Goal: Check status: Check status

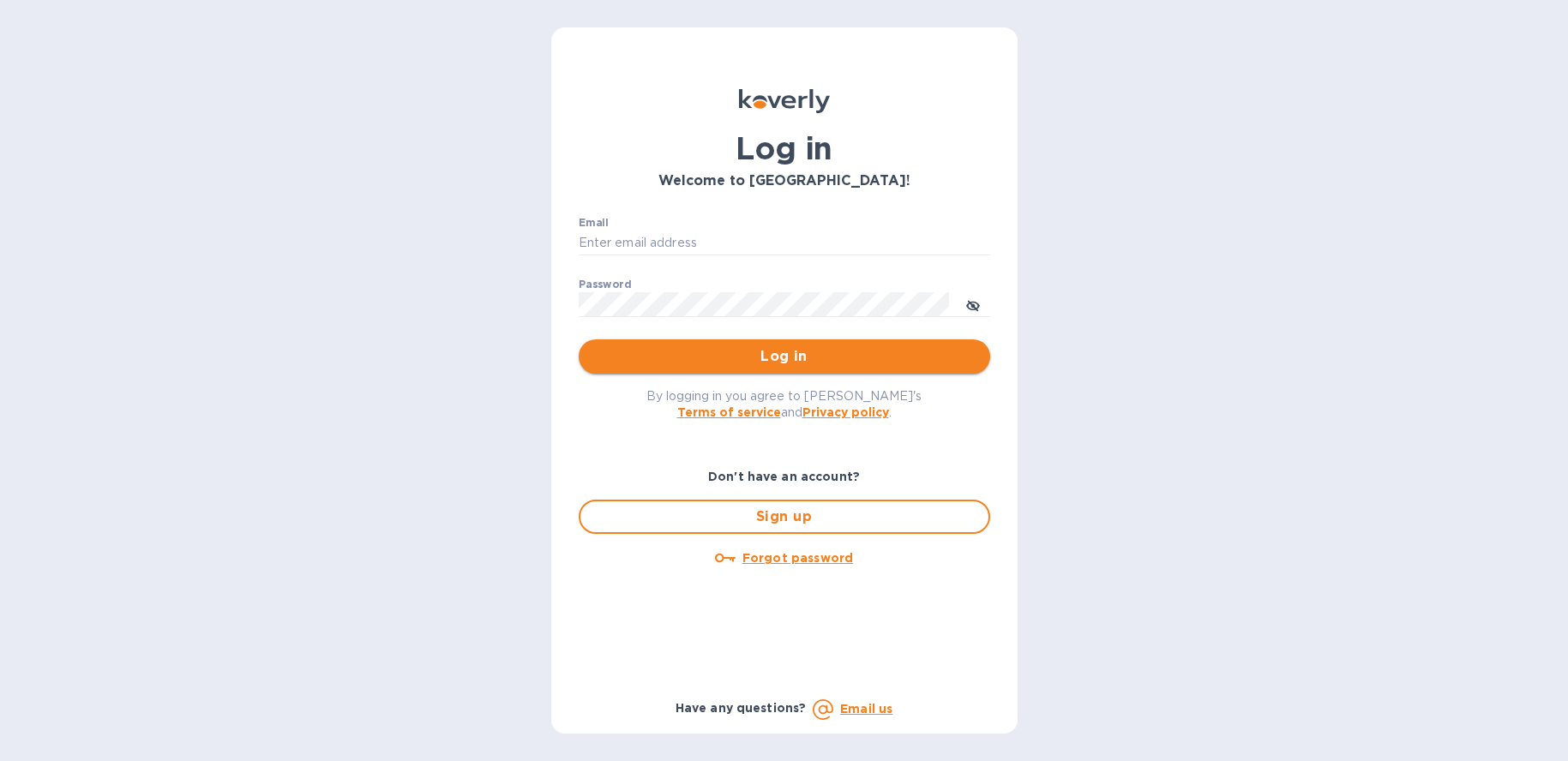
type input "[PERSON_NAME][EMAIL_ADDRESS][DOMAIN_NAME]"
click at [735, 347] on span "Log in" at bounding box center [784, 357] width 384 height 20
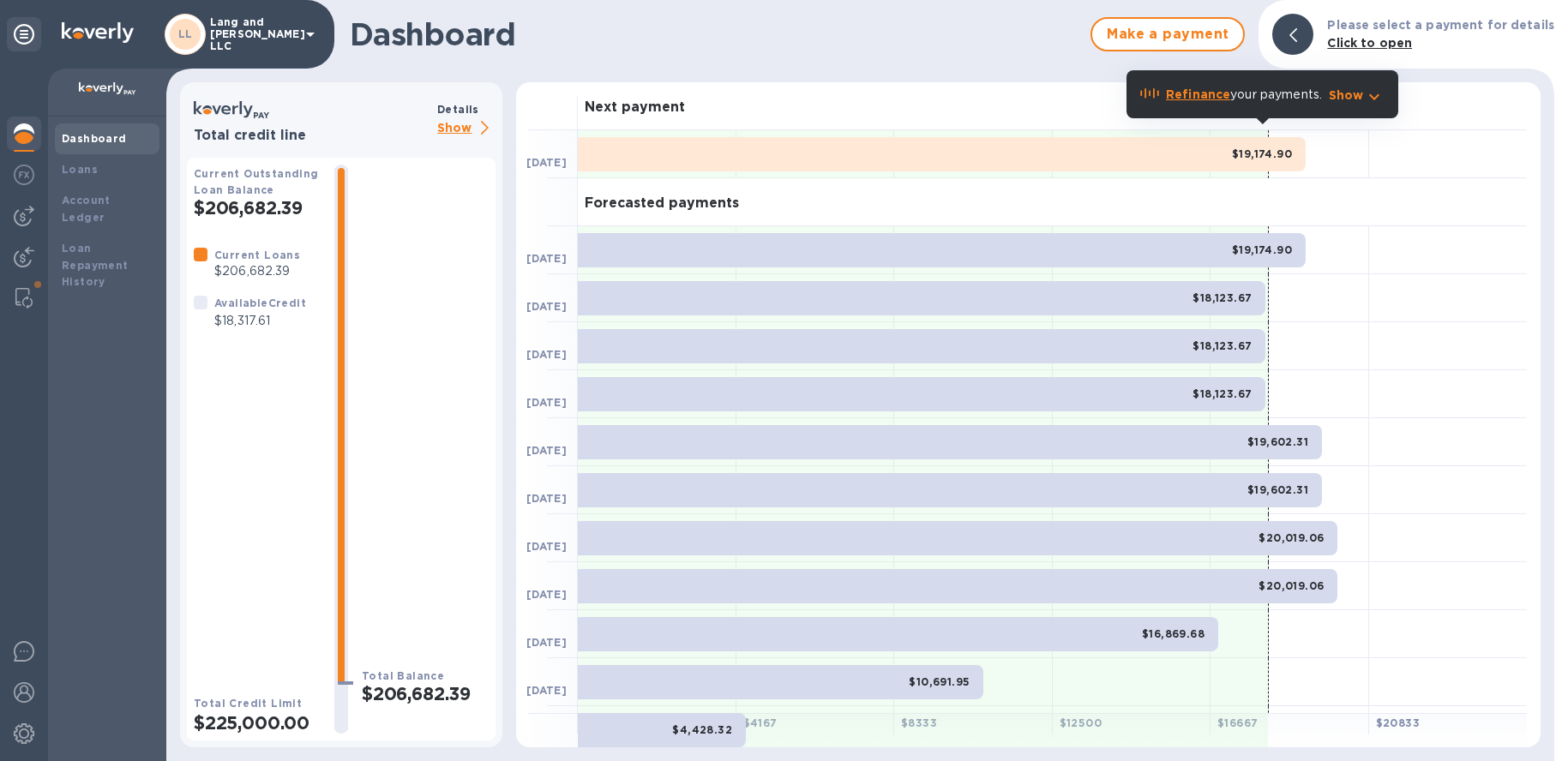
drag, startPoint x: 21, startPoint y: 129, endPoint x: 42, endPoint y: 165, distance: 41.7
click at [21, 129] on img at bounding box center [24, 134] width 20 height 20
click at [83, 241] on b "Loan Repayment History" at bounding box center [95, 264] width 67 height 47
